Goal: Transaction & Acquisition: Obtain resource

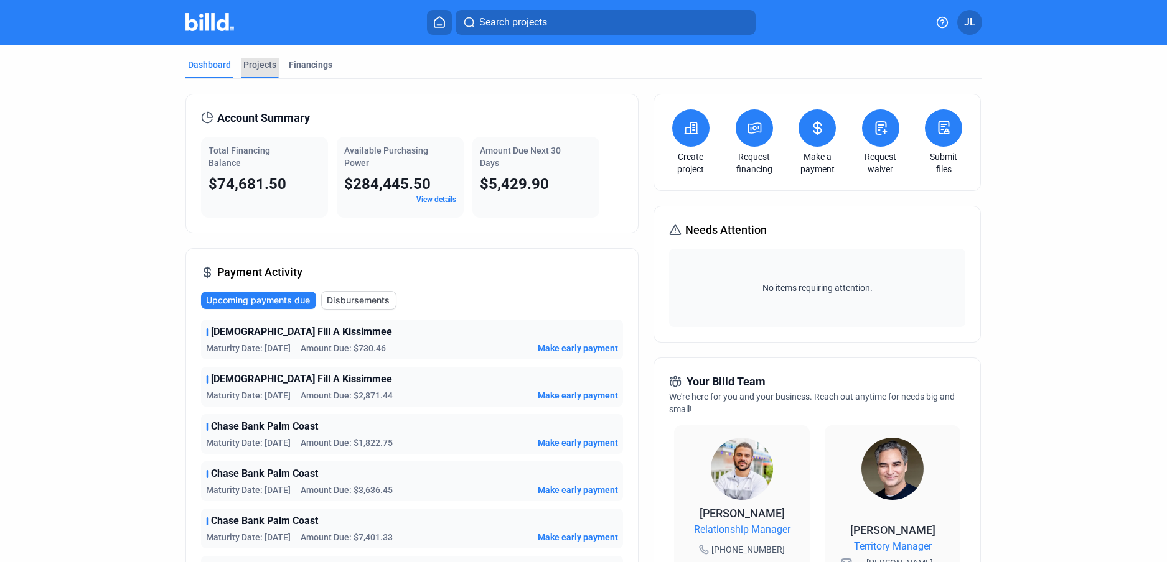
click at [248, 62] on div "Projects" at bounding box center [259, 64] width 33 height 12
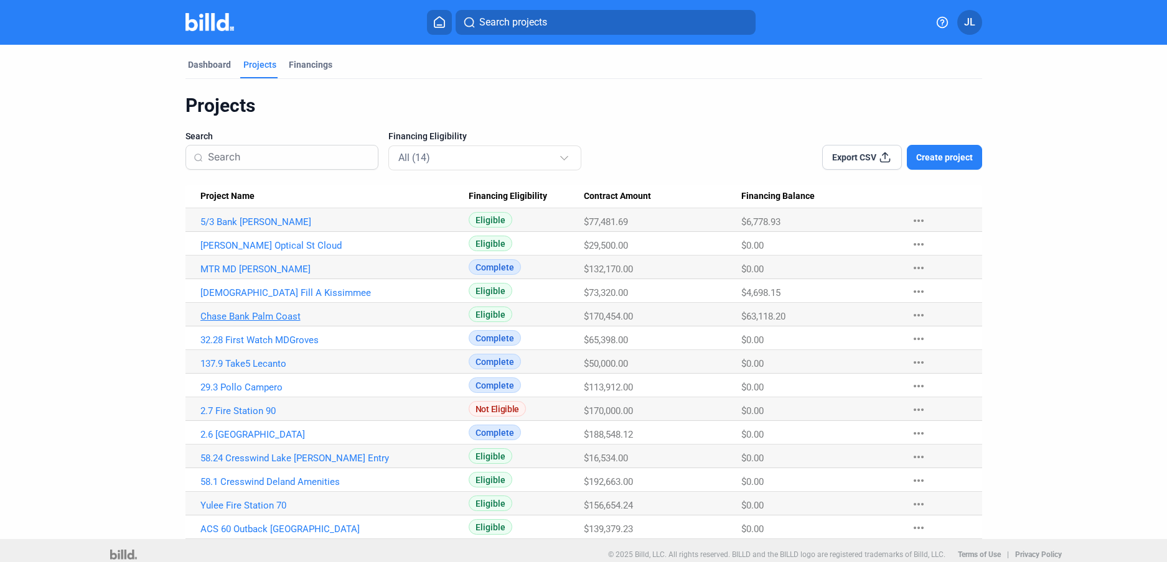
click at [241, 315] on link "Chase Bank Palm Coast" at bounding box center [334, 316] width 268 height 11
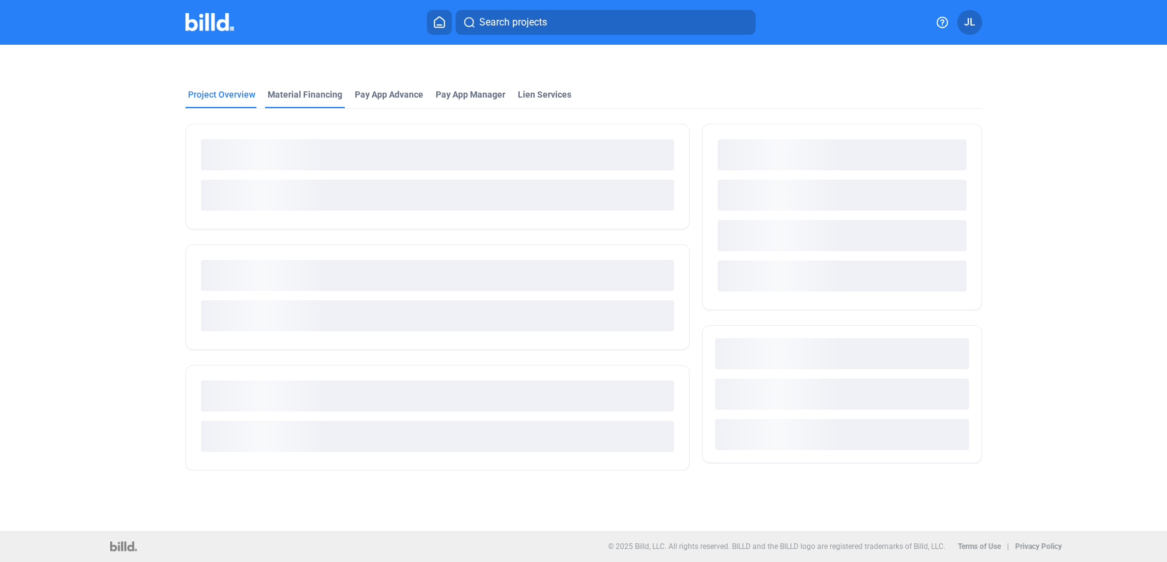
click at [296, 91] on div "Material Financing" at bounding box center [305, 94] width 75 height 12
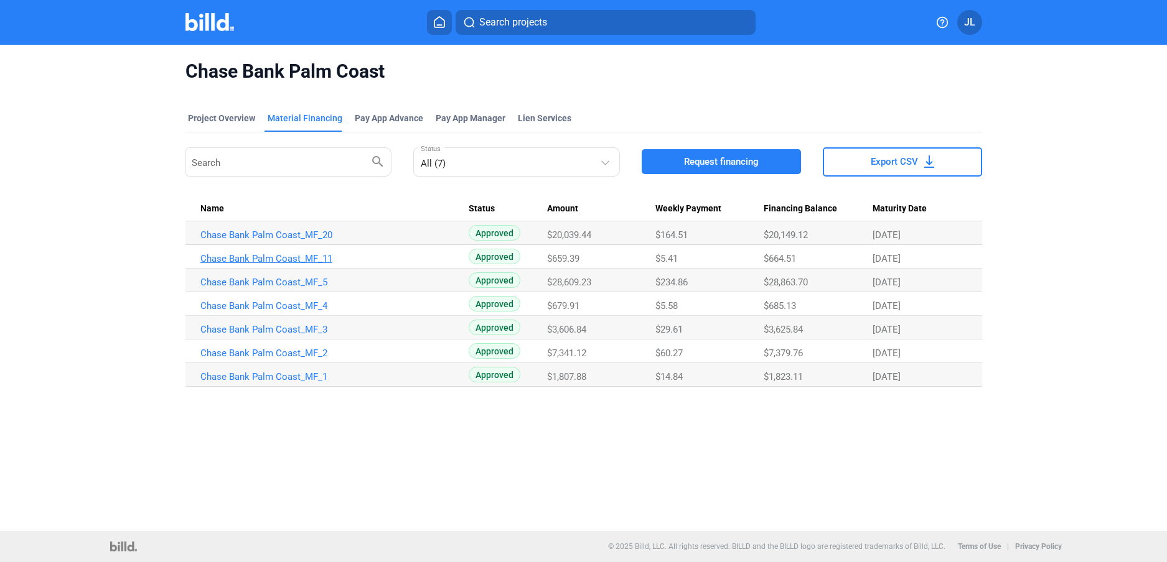
click at [281, 258] on link "Chase Bank Palm Coast_MF_11" at bounding box center [334, 258] width 268 height 11
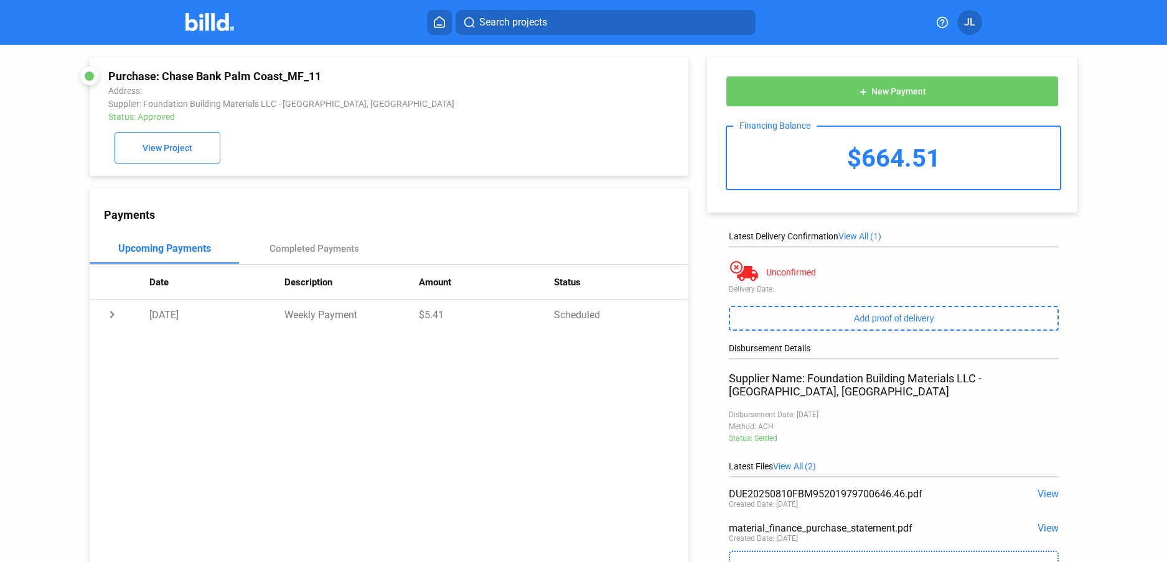
scroll to position [78, 0]
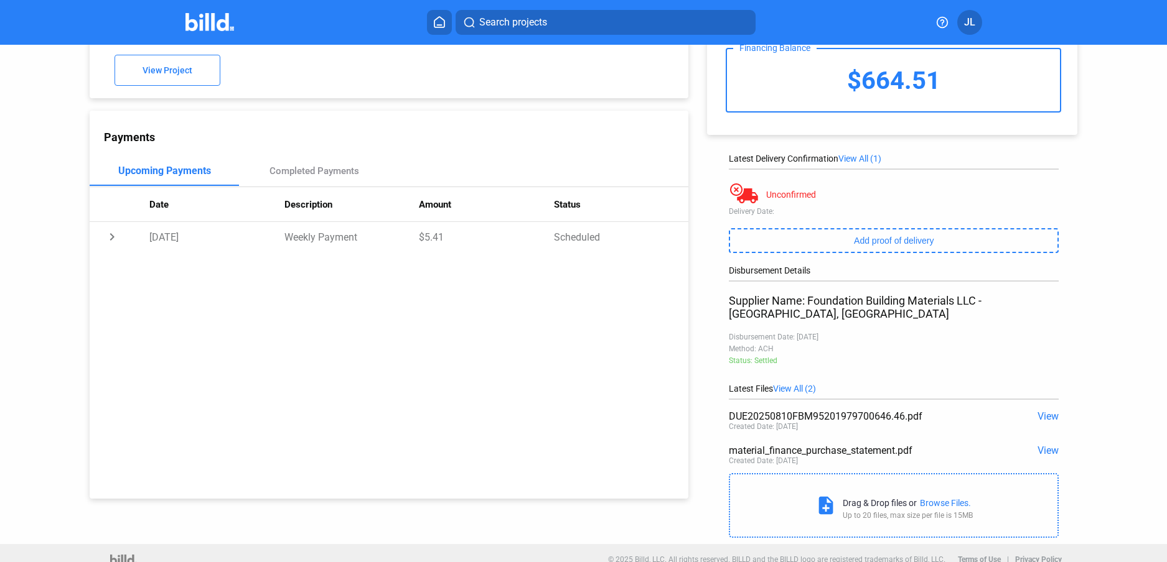
click at [1037, 445] on span "View" at bounding box center [1047, 451] width 21 height 12
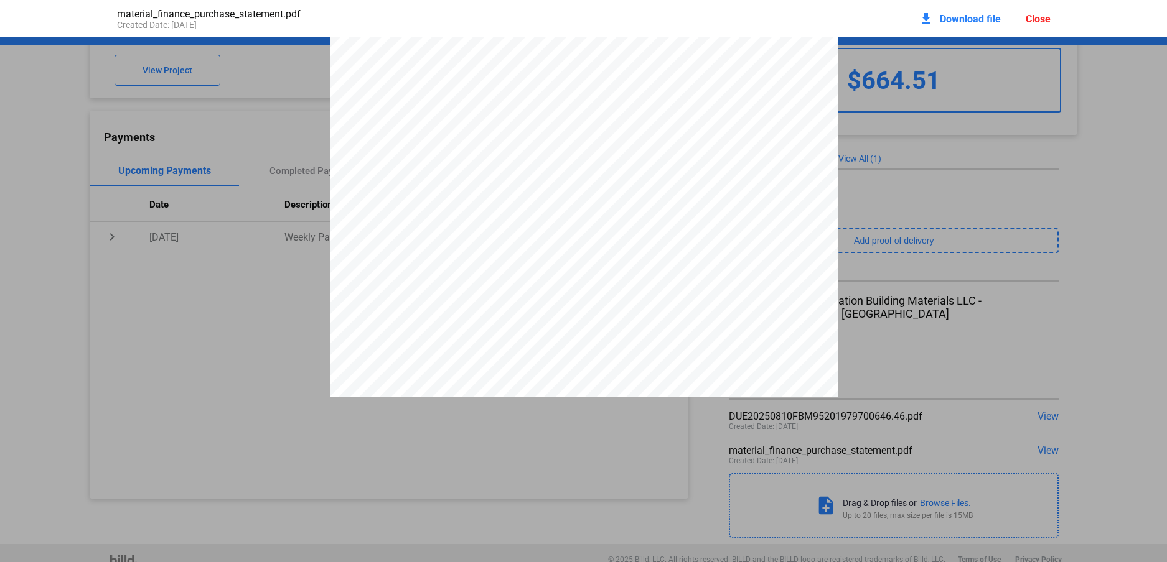
scroll to position [2323, 0]
click at [1044, 10] on div "download Download file Close" at bounding box center [984, 18] width 132 height 27
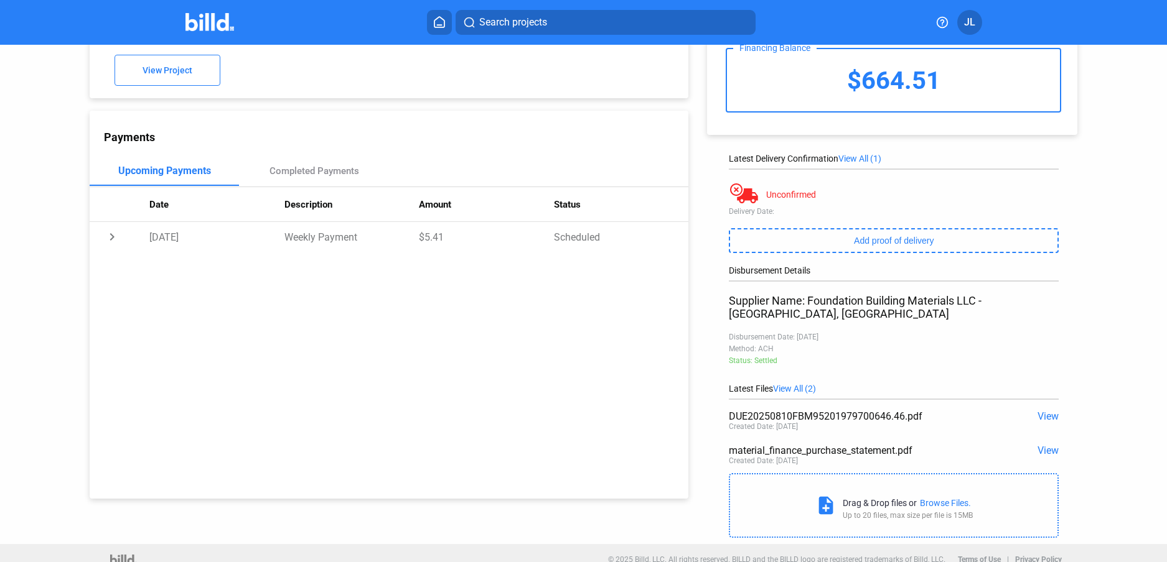
click at [1038, 19] on div "Search projects JL" at bounding box center [583, 22] width 967 height 25
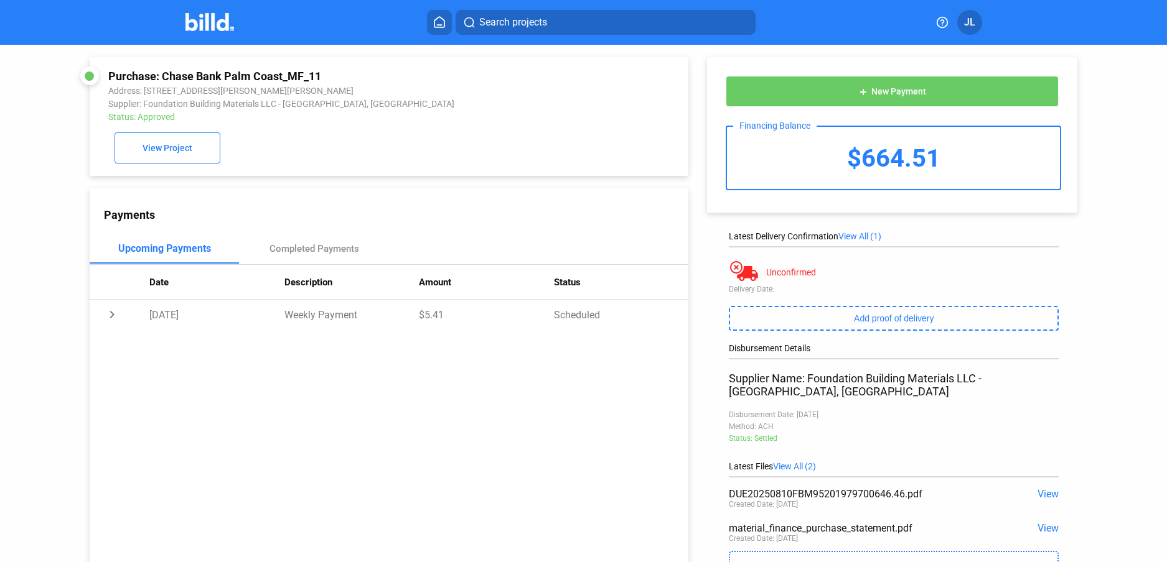
drag, startPoint x: 163, startPoint y: 75, endPoint x: 318, endPoint y: 73, distance: 154.9
click at [318, 73] on div "Purchase: Chase Bank Palm Coast_MF_11" at bounding box center [332, 76] width 449 height 13
copy div "Chase Bank Palm Coast_MF_11"
click at [1041, 523] on span "View" at bounding box center [1047, 529] width 21 height 12
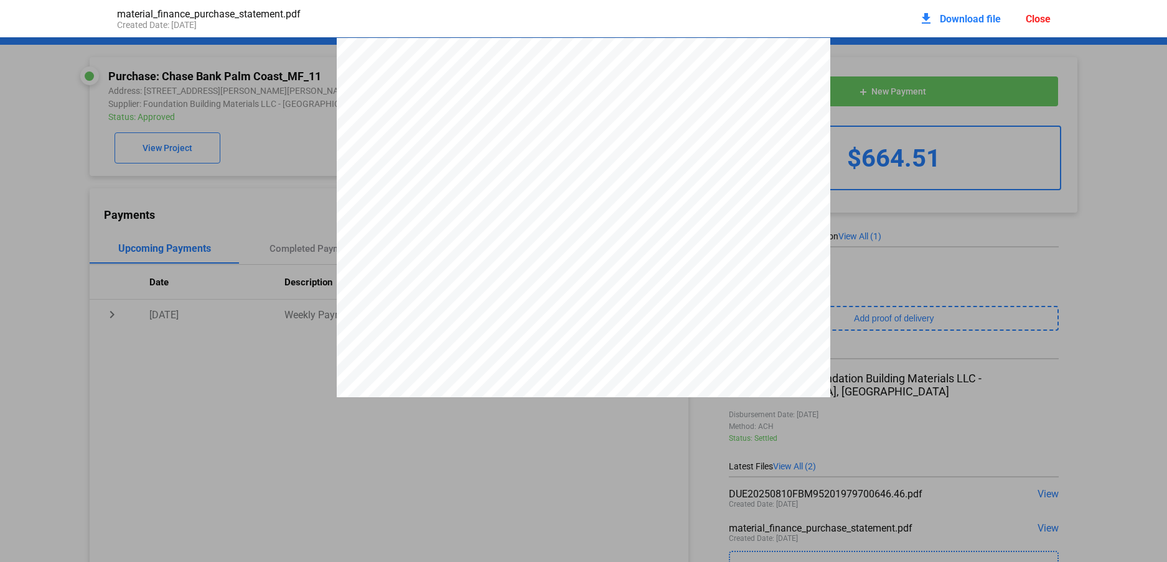
scroll to position [6, 0]
click at [595, 361] on span "$659.39" at bounding box center [600, 356] width 30 height 9
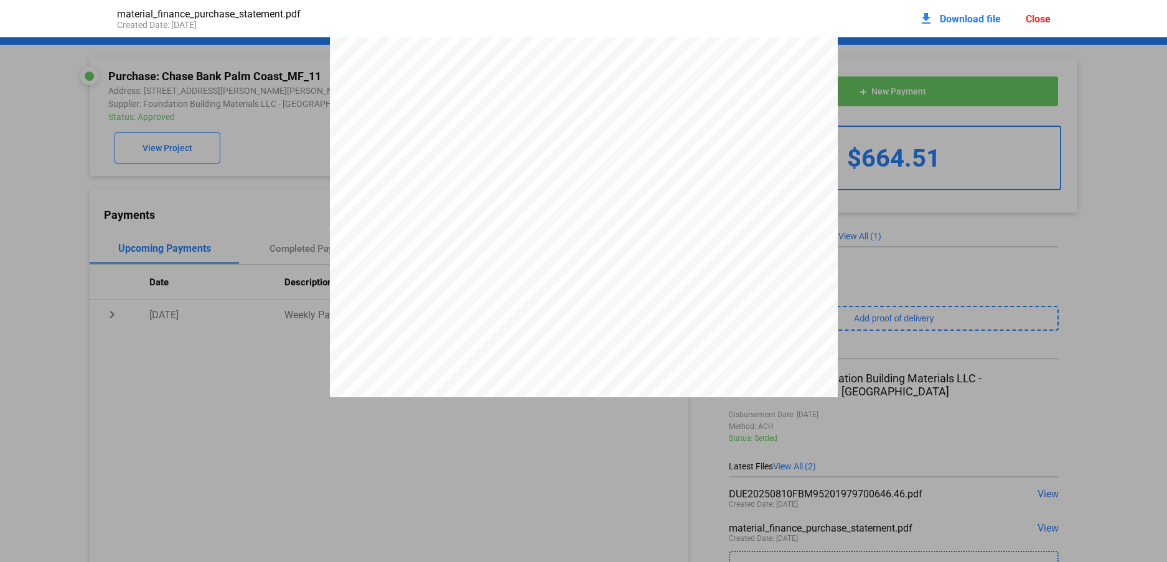
scroll to position [2363, 0]
click at [959, 15] on span "Download file" at bounding box center [969, 19] width 61 height 12
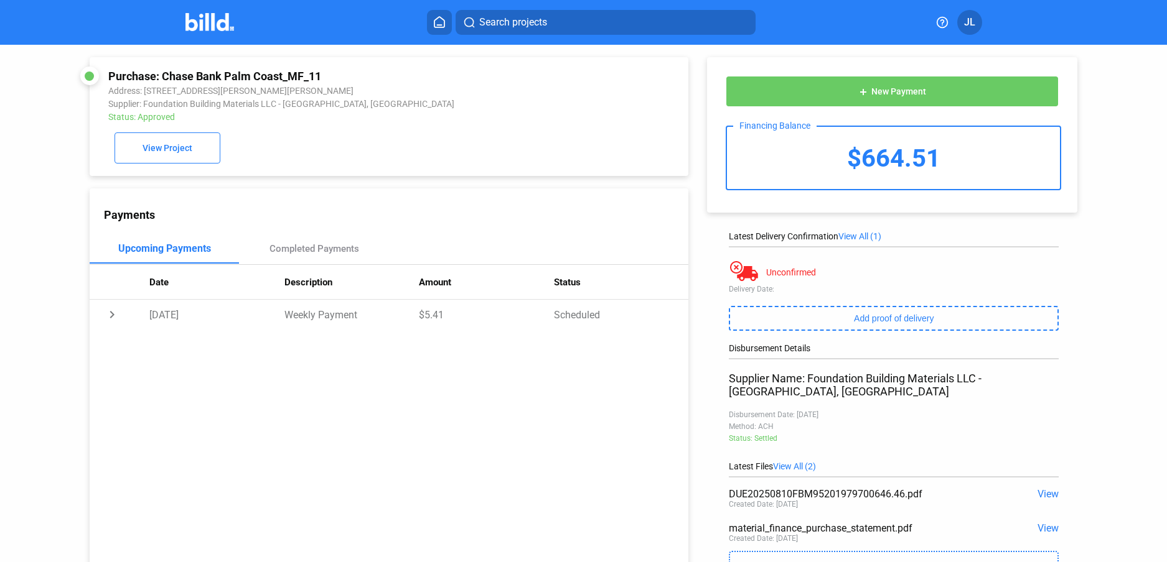
click at [189, 32] on div "Search projects JL" at bounding box center [583, 22] width 967 height 25
click at [210, 27] on img at bounding box center [209, 22] width 49 height 18
